Goal: Information Seeking & Learning: Ask a question

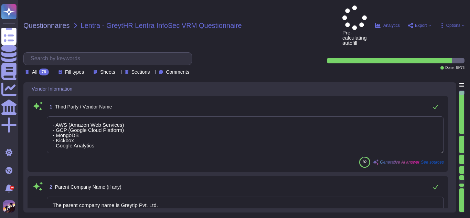
type textarea "- AWS (Amazon Web Services) - GCP (Google Cloud Platform) - MongoDB - Kickbox -…"
type textarea "The parent company name is Greytip Pvt. Ltd."
type textarea "Please refer to attachment 'A'."
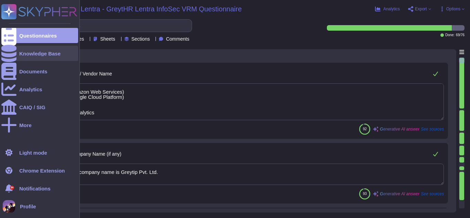
click at [37, 49] on div "Knowledge Base" at bounding box center [39, 53] width 77 height 15
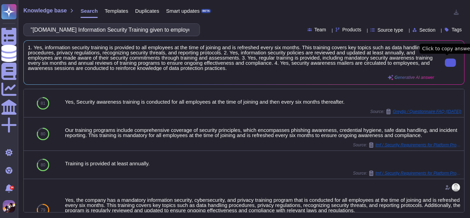
click at [162, 29] on input ""1.Is Information Security Training given to employees? 2. Information Security…" at bounding box center [109, 30] width 165 height 12
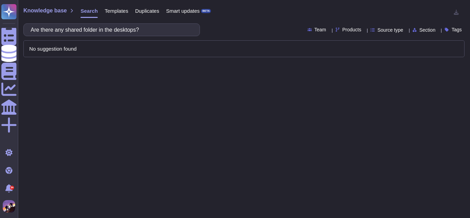
click at [62, 29] on input "Are there any shared folder in the desktops?" at bounding box center [109, 30] width 165 height 12
click at [167, 26] on input "any shared folder in the desktops?" at bounding box center [109, 30] width 165 height 12
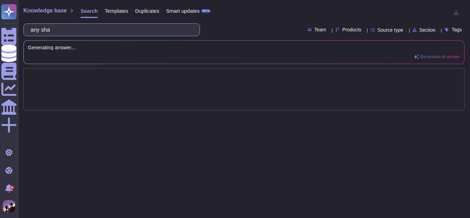
type input "any"
type input "aws"
type input "aws and gcp"
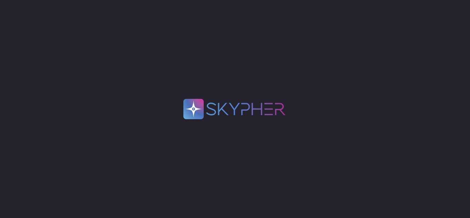
click at [300, 180] on div ".spin { animation: rotate 2s linear infinite; transform-origin: 90px 90px; } @k…" at bounding box center [235, 109] width 470 height 218
click at [280, 72] on div ".spin { animation: rotate 2s linear infinite; transform-origin: 90px 90px; } @k…" at bounding box center [235, 109] width 470 height 218
